Goal: Information Seeking & Learning: Learn about a topic

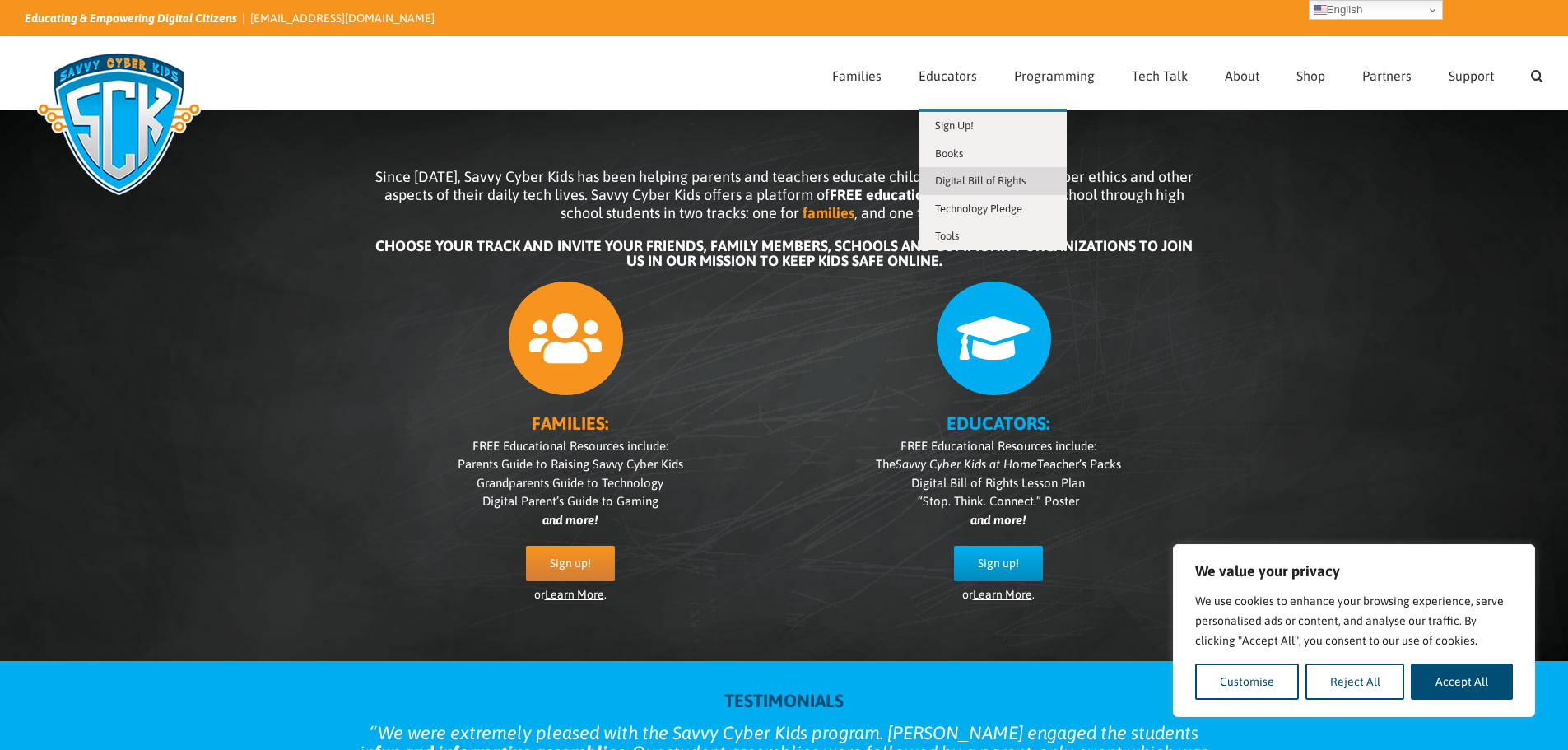
click at [987, 186] on span "Digital Bill of Rights" at bounding box center [980, 181] width 90 height 13
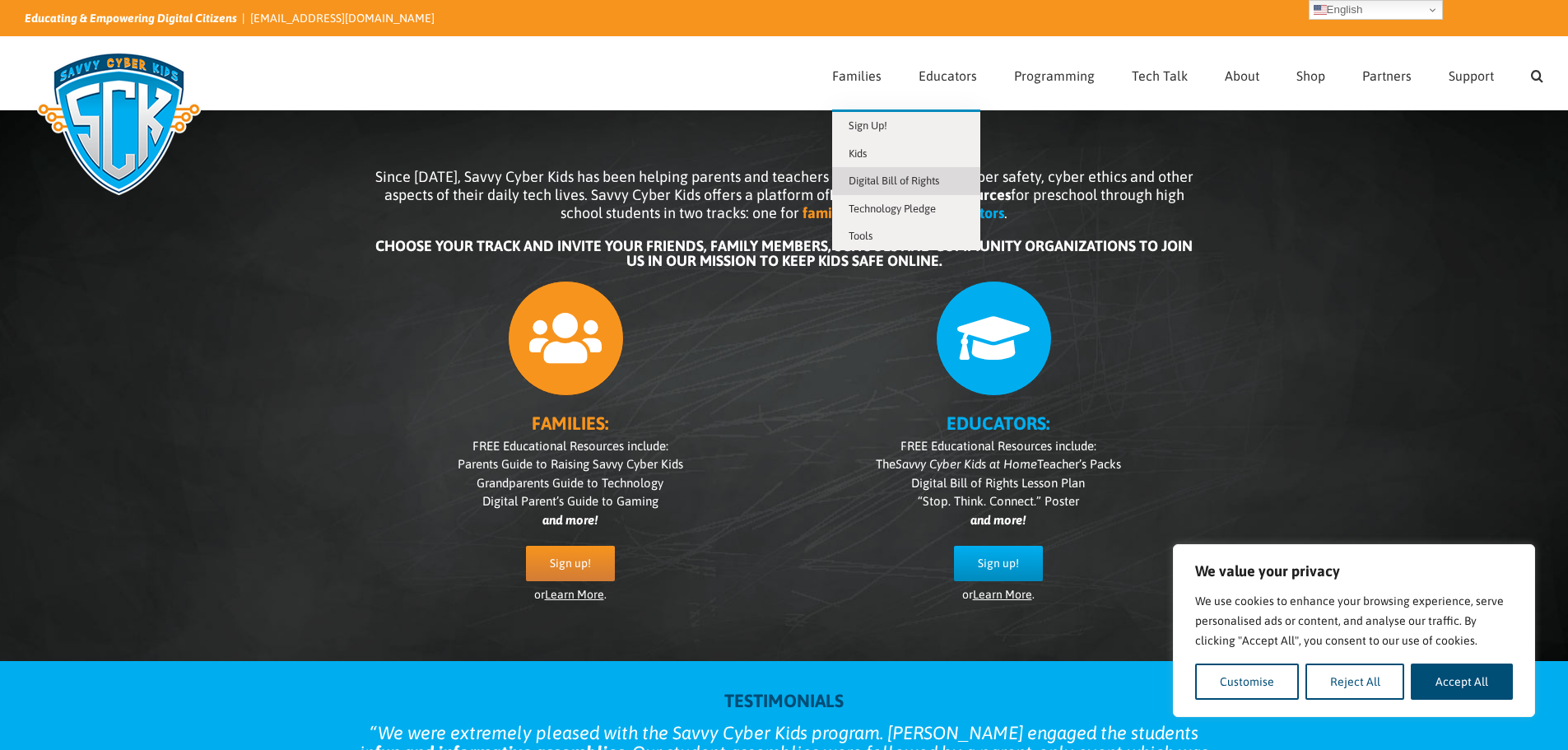
click at [913, 186] on span "Digital Bill of Rights" at bounding box center [894, 181] width 90 height 13
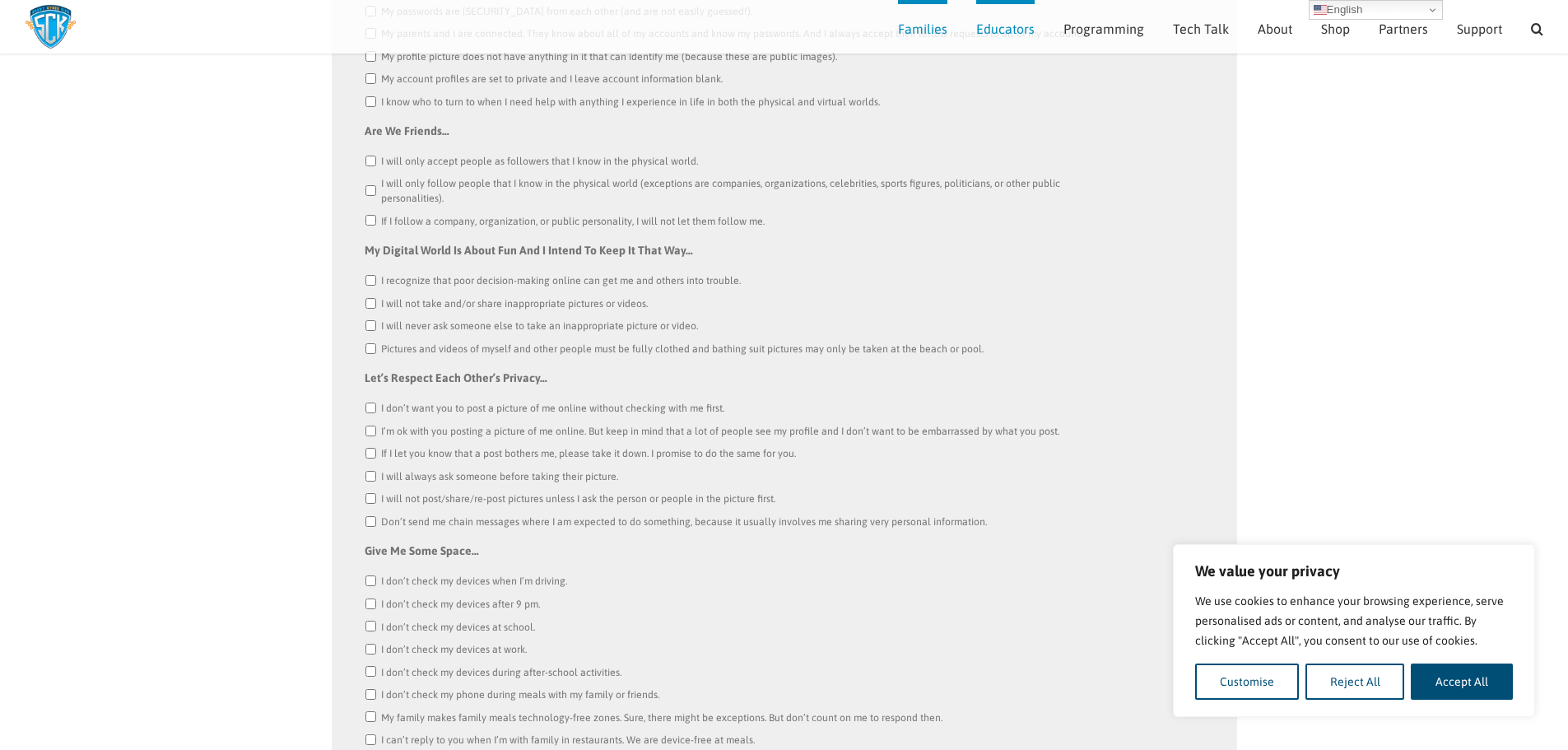
scroll to position [572, 0]
